Goal: Check status

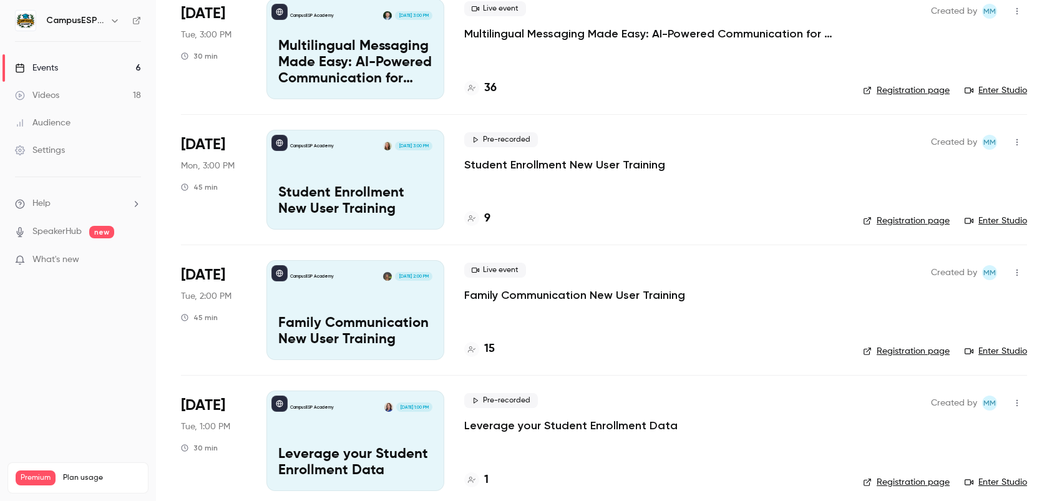
scroll to position [241, 0]
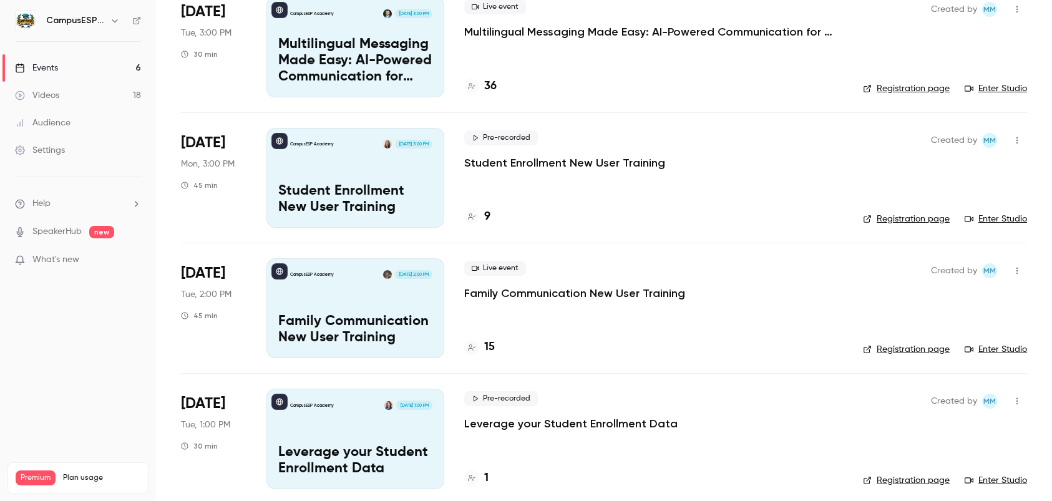
click at [53, 69] on div "Events" at bounding box center [36, 68] width 43 height 12
